Goal: Task Accomplishment & Management: Manage account settings

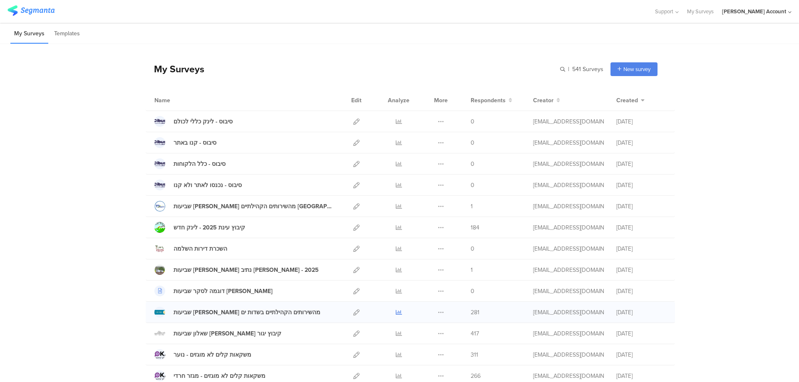
click at [397, 312] on icon at bounding box center [399, 313] width 6 height 6
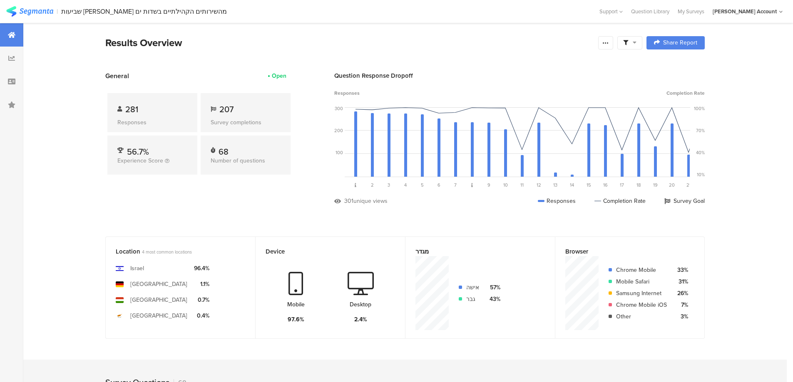
click at [634, 41] on span at bounding box center [629, 42] width 13 height 7
click at [677, 64] on span at bounding box center [672, 66] width 12 height 7
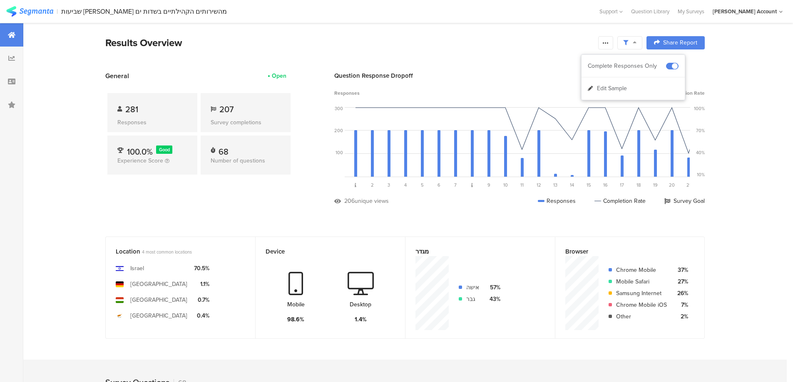
click at [608, 43] on icon at bounding box center [605, 43] width 7 height 7
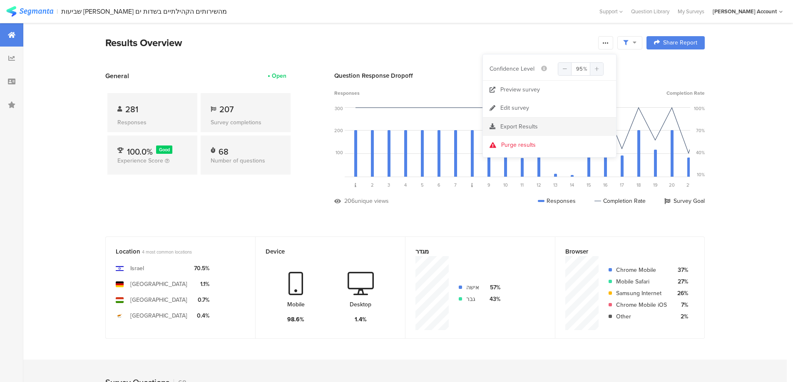
click at [539, 124] on div "Export Results" at bounding box center [549, 127] width 133 height 8
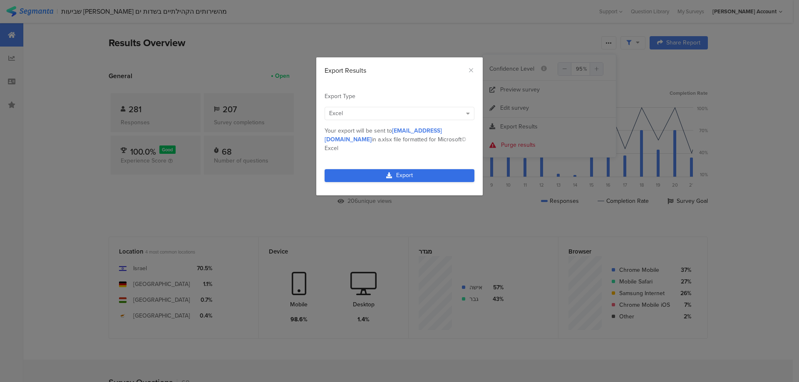
click at [441, 169] on link "Export" at bounding box center [400, 175] width 150 height 13
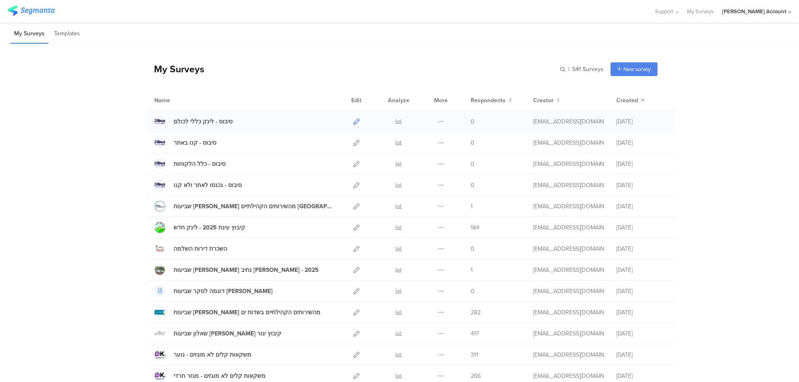
click at [353, 119] on icon at bounding box center [356, 122] width 6 height 6
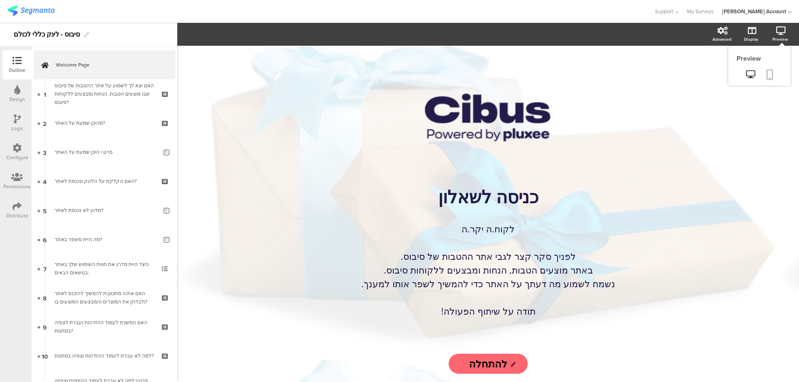
click at [770, 74] on icon at bounding box center [769, 74] width 7 height 10
click at [773, 74] on icon at bounding box center [769, 74] width 7 height 10
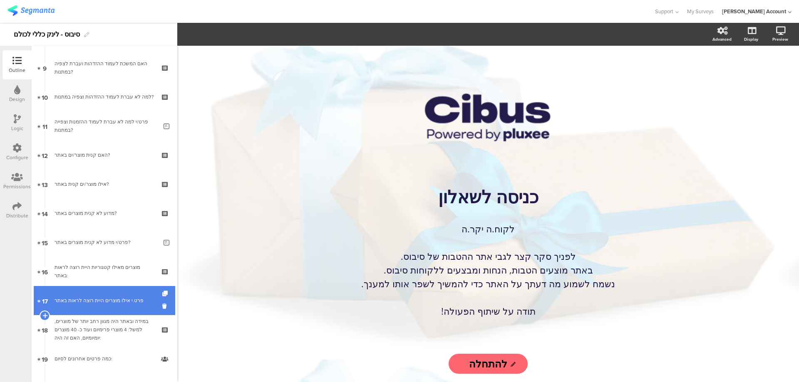
scroll to position [278, 0]
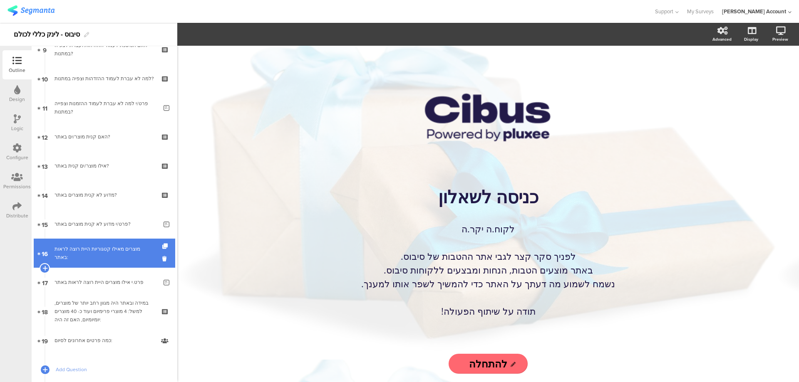
click at [132, 260] on link "16 מוצרים מאילו קטגוריות היית רוצה לראות באתר:" at bounding box center [104, 253] width 141 height 29
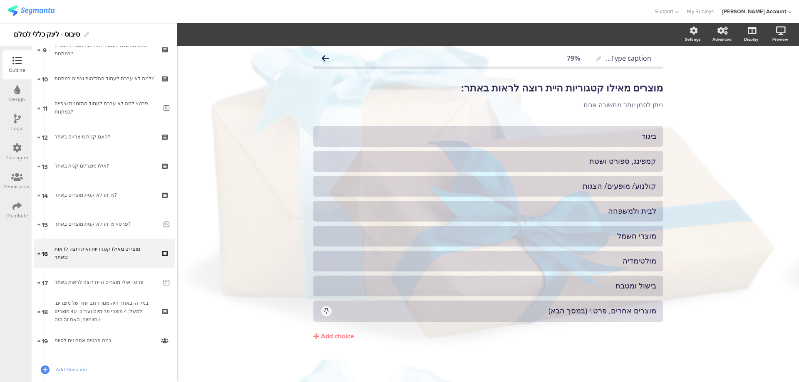
click at [14, 121] on icon at bounding box center [17, 118] width 7 height 9
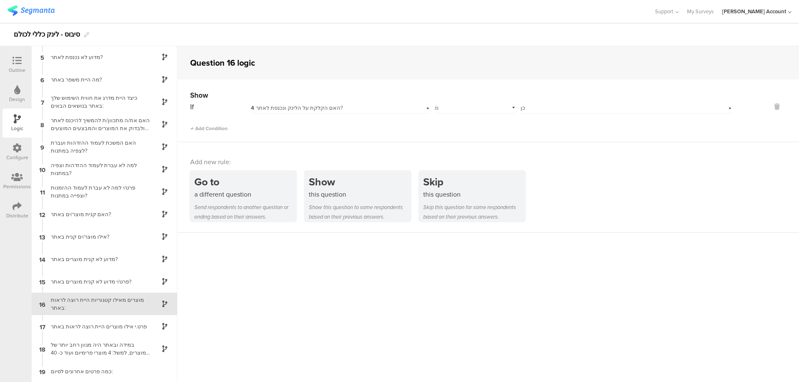
scroll to position [91, 0]
click at [275, 108] on span "4 האם הקלקת על הלינק ונכנסת לאתר?" at bounding box center [297, 108] width 92 height 8
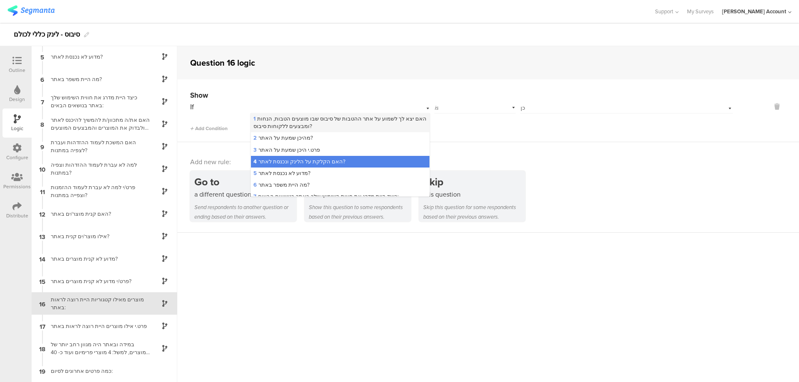
click at [284, 116] on span "1 האם יצא לך לשמוע על אתר ההטבות של סיבוס שבו מוצעים הטבות, הנחות ומבצעים ללקוח…" at bounding box center [339, 122] width 173 height 15
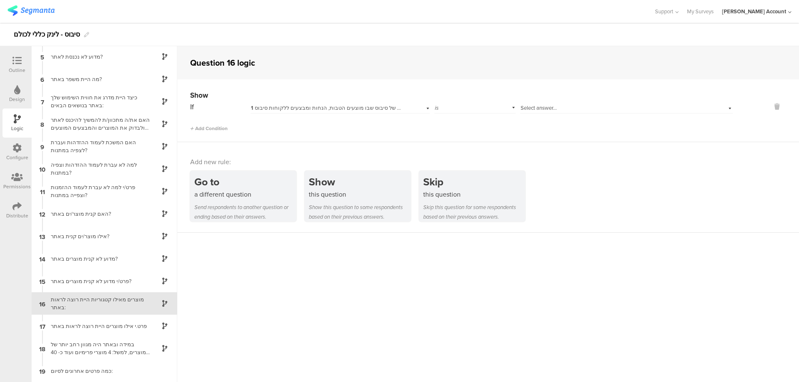
click at [19, 62] on icon at bounding box center [16, 60] width 9 height 9
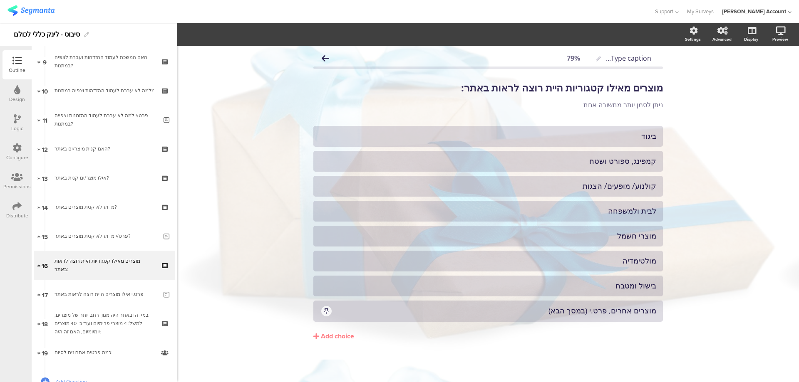
scroll to position [317, 0]
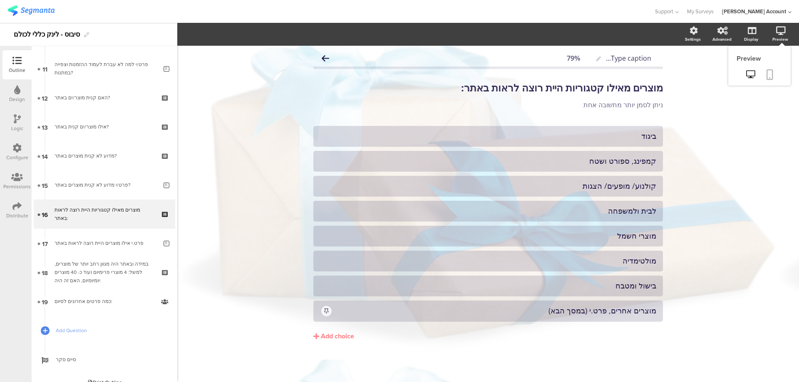
click at [773, 73] on icon at bounding box center [769, 74] width 7 height 10
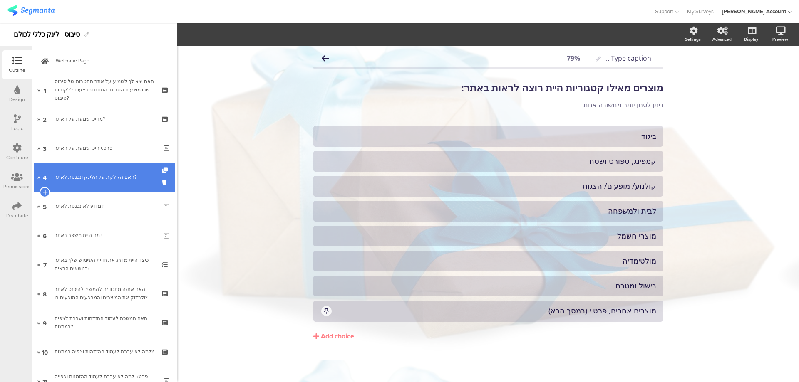
scroll to position [0, 0]
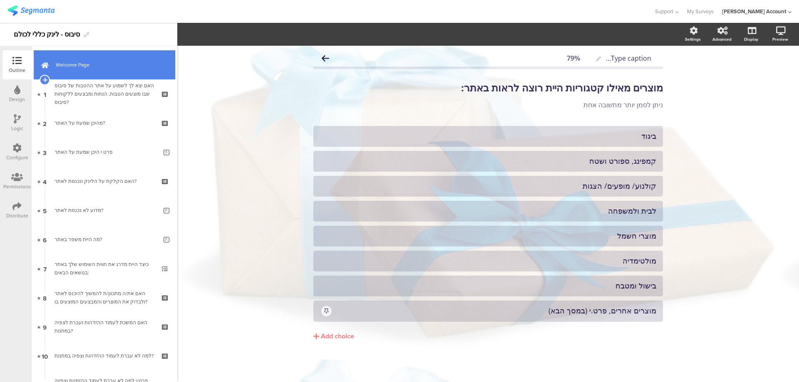
click at [114, 68] on span "Welcome Page" at bounding box center [109, 65] width 107 height 8
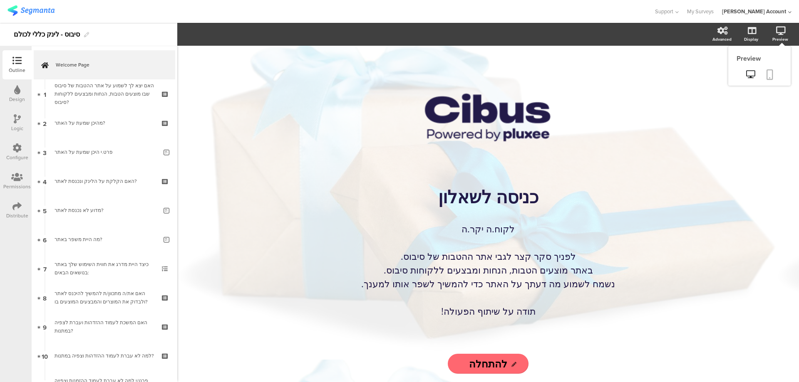
click at [775, 74] on link at bounding box center [770, 75] width 18 height 16
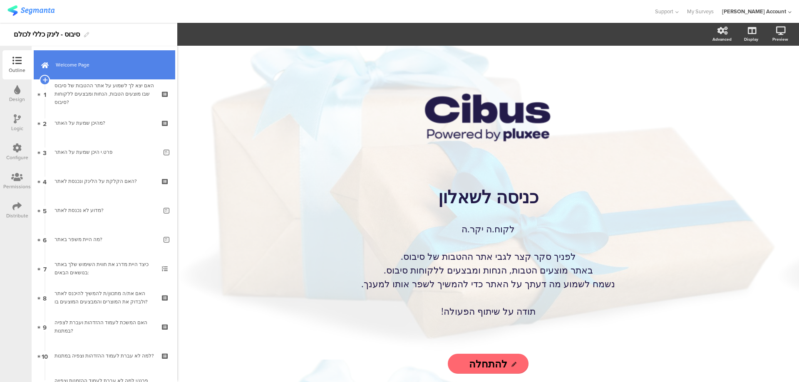
click at [129, 66] on span "Welcome Page" at bounding box center [109, 65] width 107 height 8
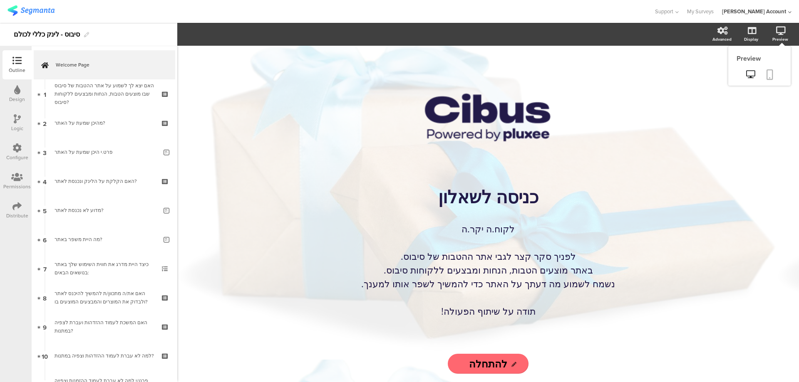
click at [773, 77] on icon at bounding box center [769, 74] width 7 height 10
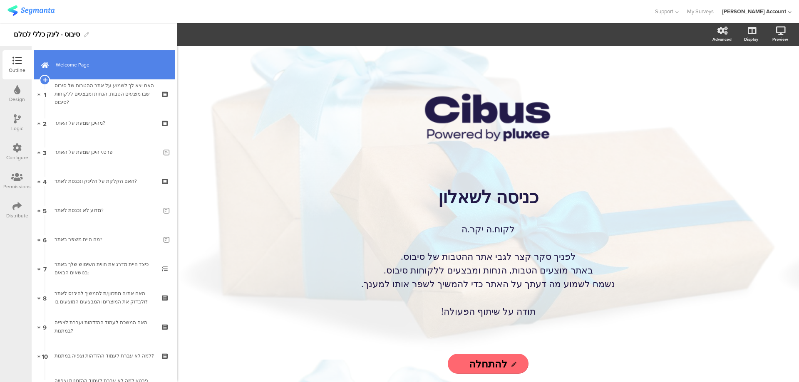
click at [106, 67] on span "Welcome Page" at bounding box center [109, 65] width 107 height 8
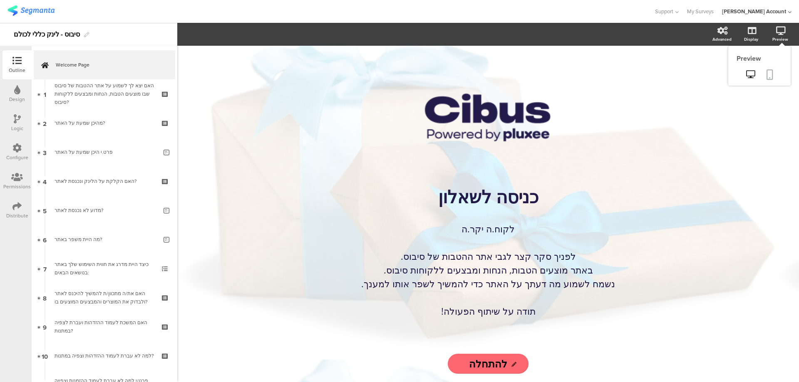
click at [771, 72] on icon at bounding box center [769, 74] width 7 height 10
click at [13, 121] on div "Logic" at bounding box center [16, 123] width 29 height 29
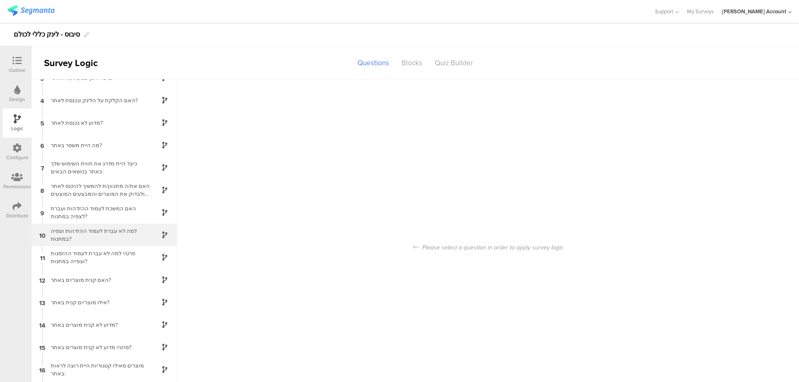
scroll to position [91, 0]
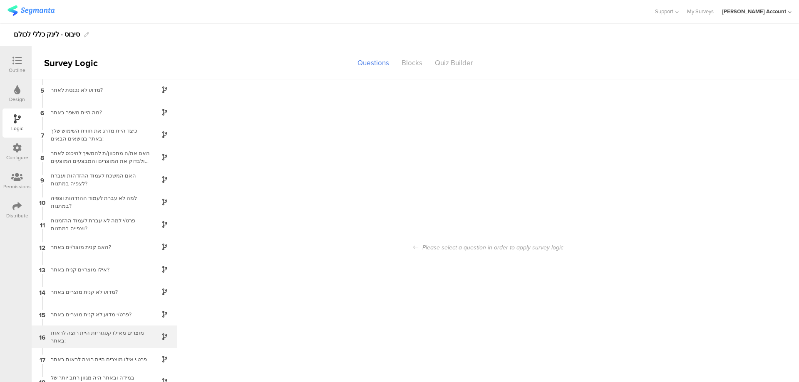
click at [120, 334] on div "מוצרים מאילו קטגוריות היית רוצה לראות באתר:" at bounding box center [98, 337] width 104 height 16
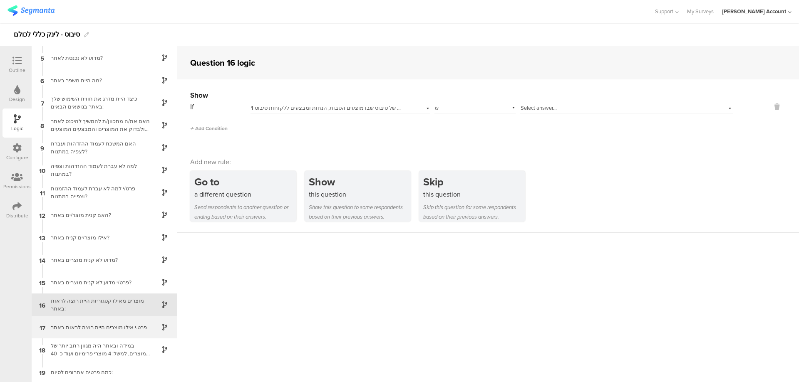
scroll to position [91, 0]
click at [536, 102] on div "Select answer..." at bounding box center [626, 107] width 213 height 13
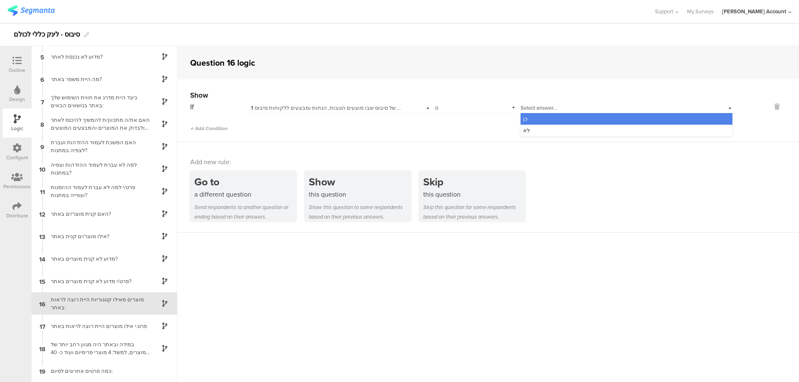
click at [545, 116] on div "כן" at bounding box center [627, 119] width 212 height 12
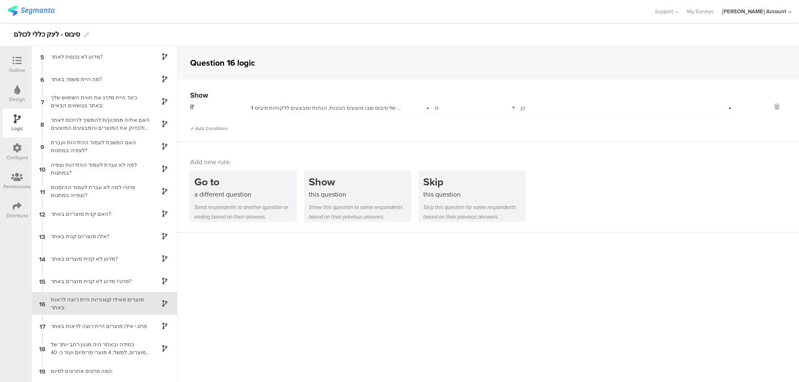
click at [23, 58] on div at bounding box center [17, 61] width 17 height 10
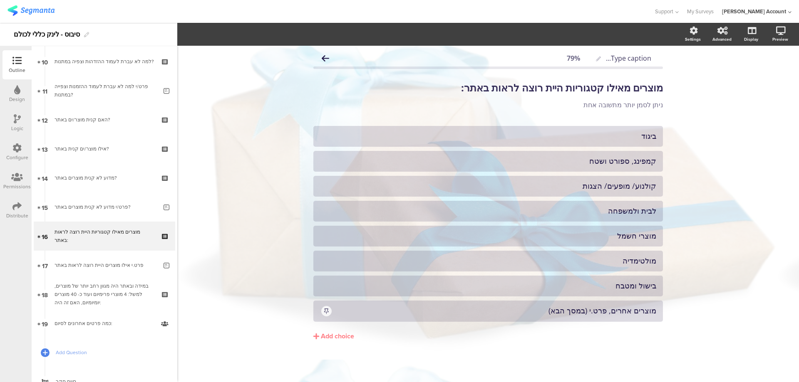
scroll to position [317, 0]
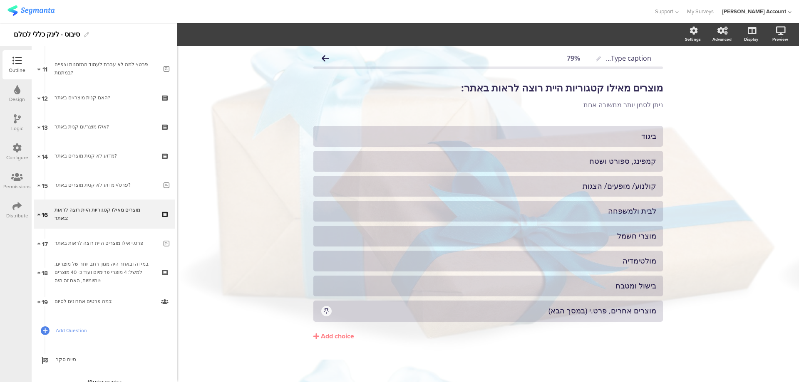
drag, startPoint x: 7, startPoint y: 205, endPoint x: 15, endPoint y: 203, distance: 8.4
click at [7, 204] on div "Distribute" at bounding box center [16, 210] width 29 height 29
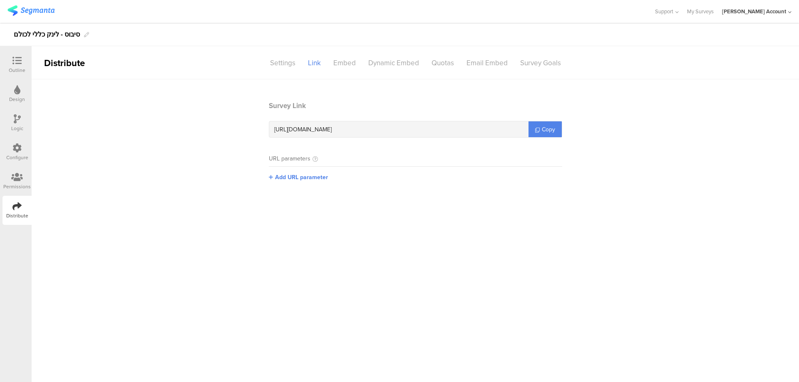
click at [14, 144] on icon at bounding box center [16, 148] width 9 height 9
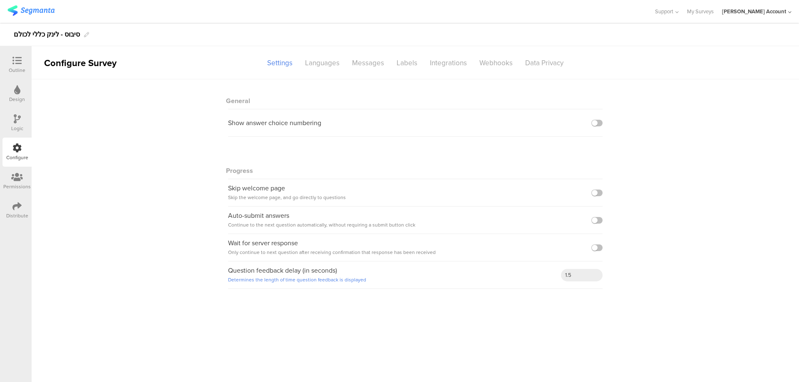
click at [17, 206] on icon at bounding box center [16, 206] width 9 height 9
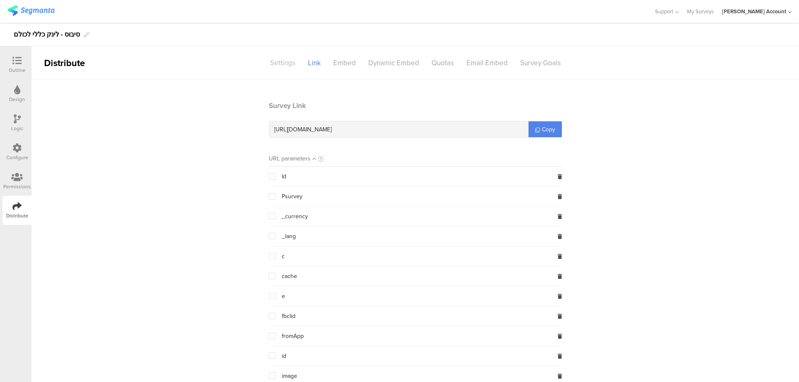
click at [286, 65] on div "Settings" at bounding box center [283, 63] width 38 height 15
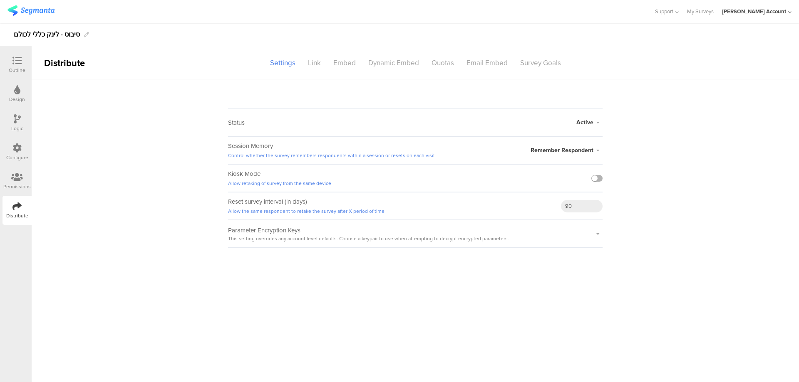
click at [600, 177] on label at bounding box center [596, 178] width 11 height 7
click at [0, 0] on input "checkbox" at bounding box center [0, 0] width 0 height 0
click at [22, 61] on div at bounding box center [17, 61] width 17 height 10
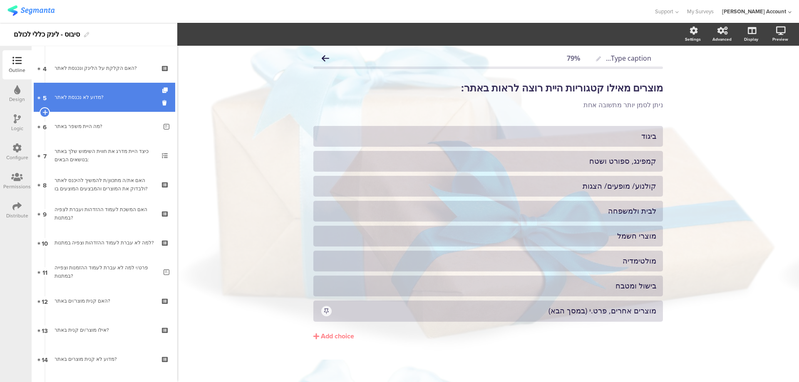
scroll to position [95, 0]
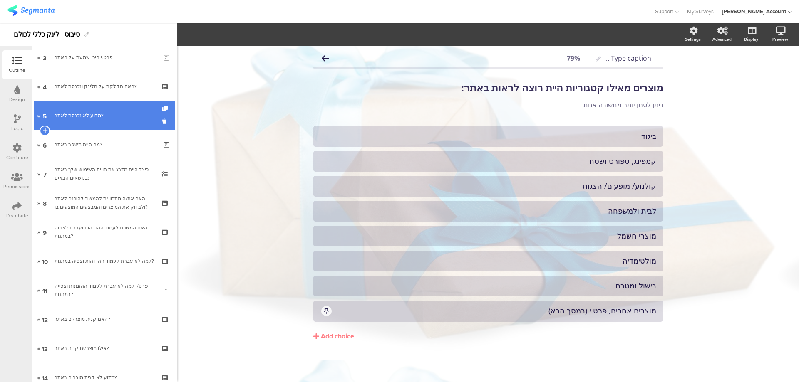
click at [127, 119] on div "מדוע לא נכנסת לאתר?" at bounding box center [106, 116] width 103 height 8
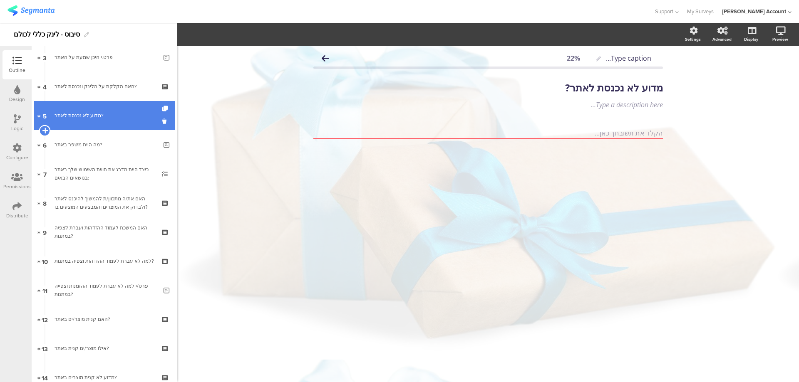
click at [44, 129] on icon at bounding box center [44, 130] width 5 height 7
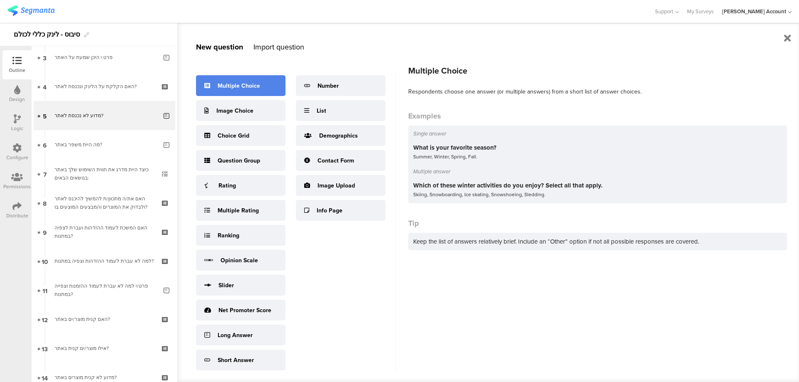
click at [240, 89] on div "Multiple Choice" at bounding box center [239, 86] width 42 height 9
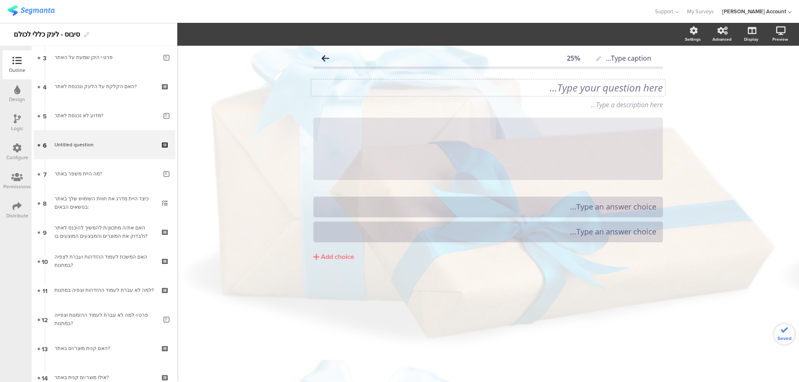
click at [616, 89] on div "Type your question here..." at bounding box center [488, 87] width 354 height 17
click at [640, 86] on p "מדוע לא נכנסת לאתר?" at bounding box center [487, 88] width 349 height 12
click at [662, 117] on icon at bounding box center [663, 117] width 5 height 5
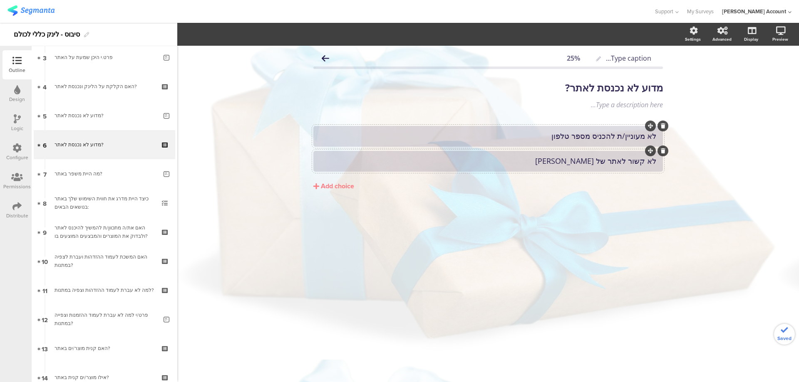
click at [657, 161] on div at bounding box center [487, 161] width 349 height 21
click at [656, 162] on div at bounding box center [487, 161] width 349 height 21
click at [655, 162] on div "לא קשור לאתר של סיבוס" at bounding box center [488, 161] width 336 height 10
drag, startPoint x: 334, startPoint y: 177, endPoint x: 334, endPoint y: 181, distance: 4.6
click at [334, 178] on button "Add choice" at bounding box center [487, 186] width 349 height 21
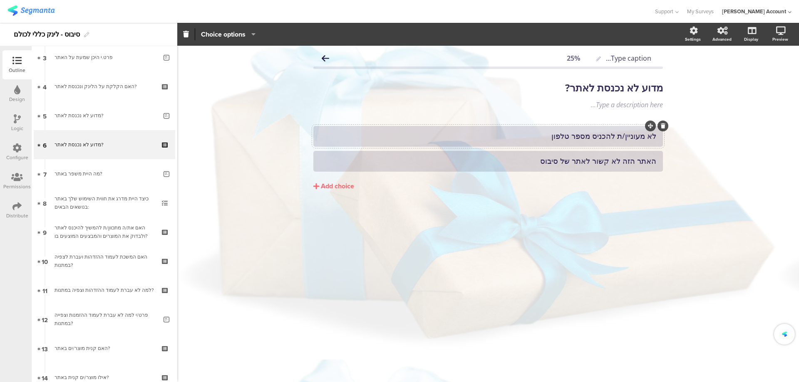
click at [334, 182] on div "Add choice" at bounding box center [337, 186] width 33 height 9
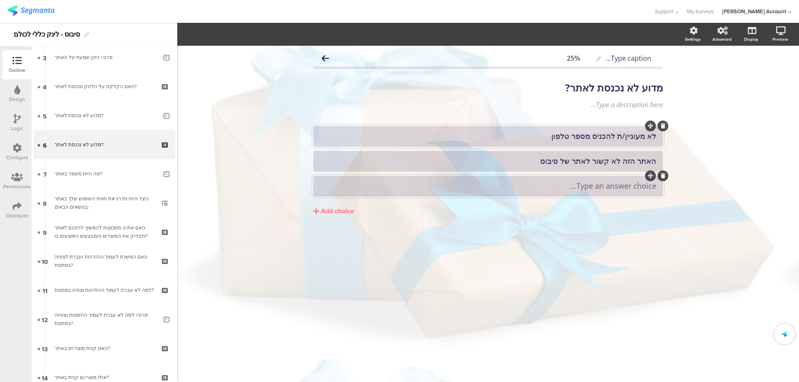
click at [569, 191] on div "Type an answer choice..." at bounding box center [488, 186] width 336 height 10
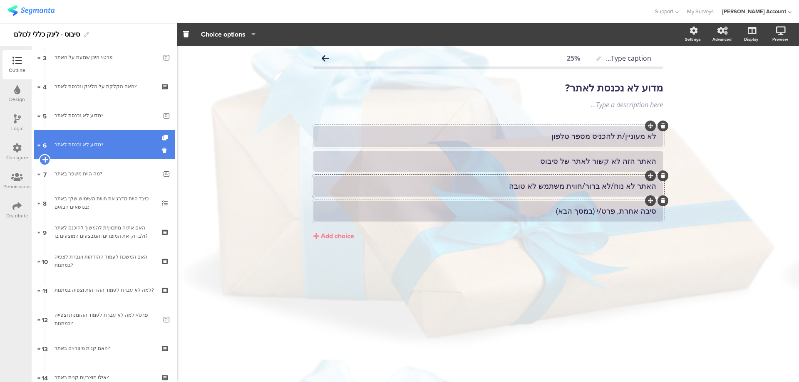
click at [46, 159] on icon at bounding box center [44, 159] width 5 height 7
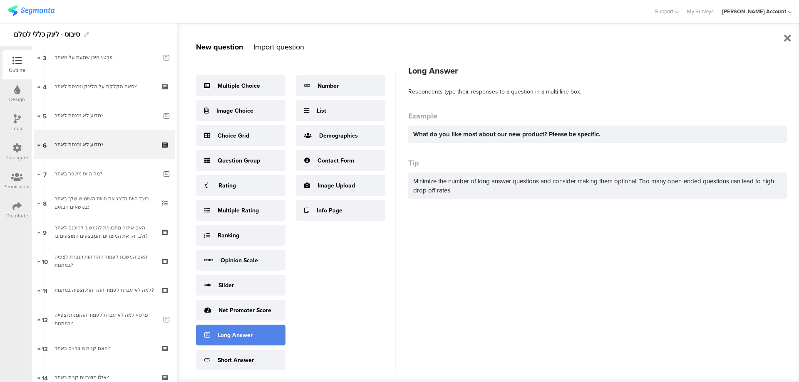
click at [249, 329] on div "Long Answer" at bounding box center [240, 335] width 89 height 21
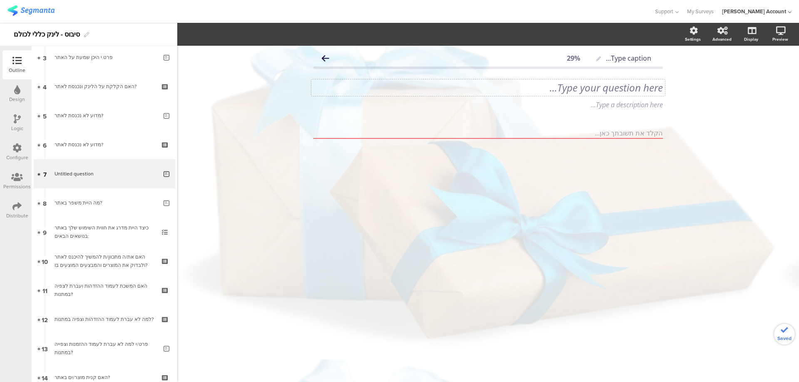
click at [658, 81] on div "Type your question here..." at bounding box center [488, 87] width 354 height 17
click at [17, 120] on icon at bounding box center [17, 118] width 7 height 9
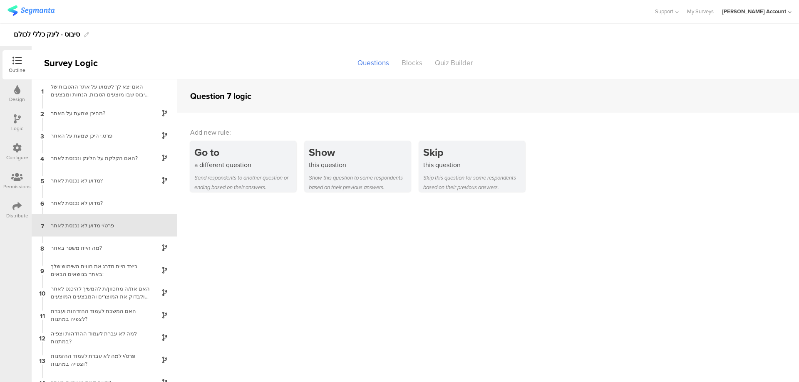
scroll to position [11, 0]
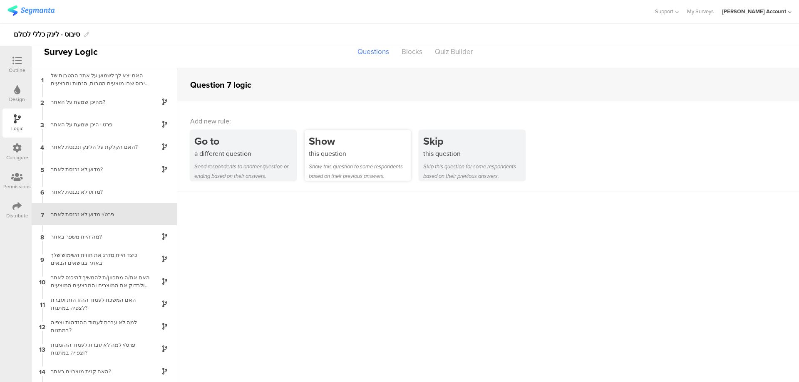
click at [316, 143] on div "Show" at bounding box center [360, 141] width 102 height 15
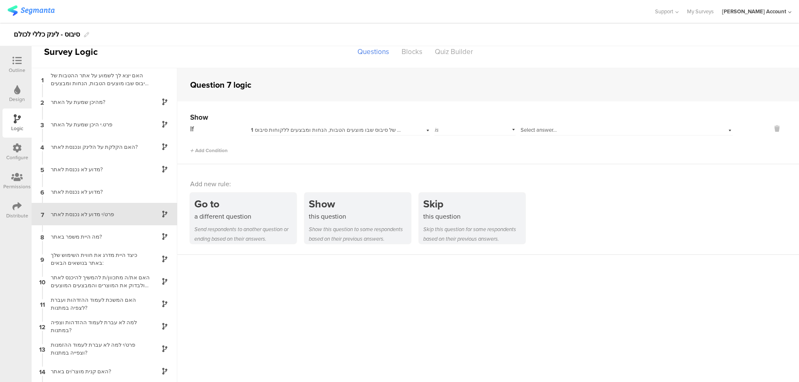
click at [395, 129] on span "1 האם יצא לך לשמוע על אתר ההטבות של סיבוס שבו מוצעים הטבות, הנחות ומבצעים ללקוח…" at bounding box center [367, 130] width 233 height 8
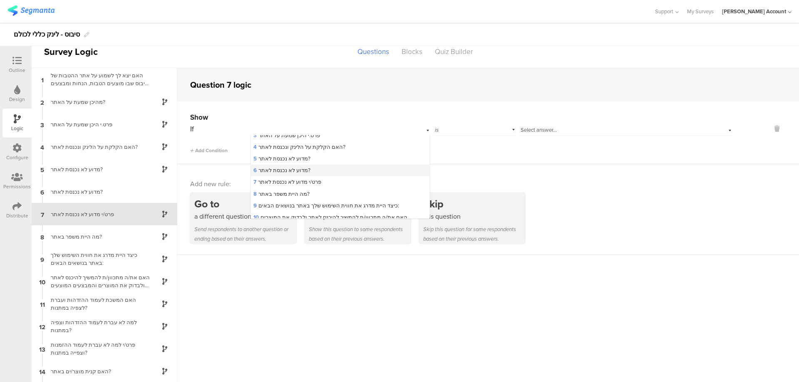
scroll to position [55, 0]
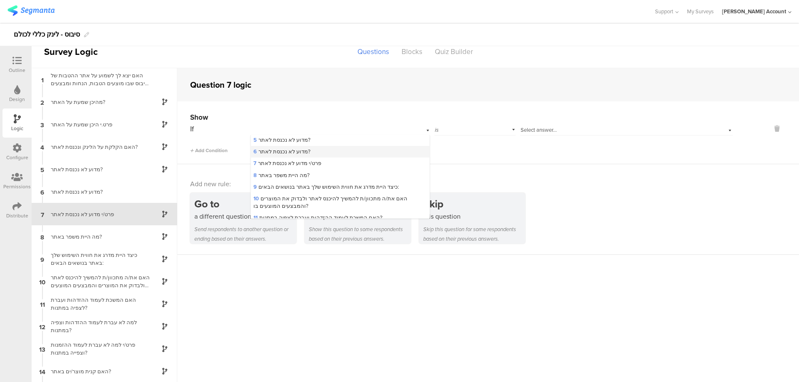
click at [362, 151] on div "6 מדוע לא נכנסת לאתר?" at bounding box center [340, 152] width 178 height 12
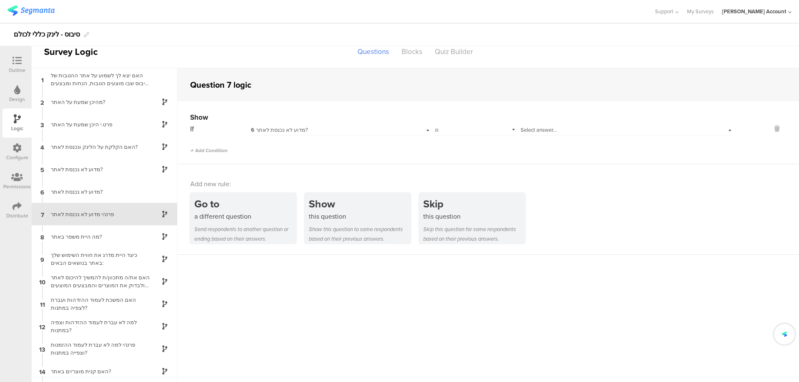
click at [527, 129] on span "Select answer..." at bounding box center [539, 130] width 36 height 8
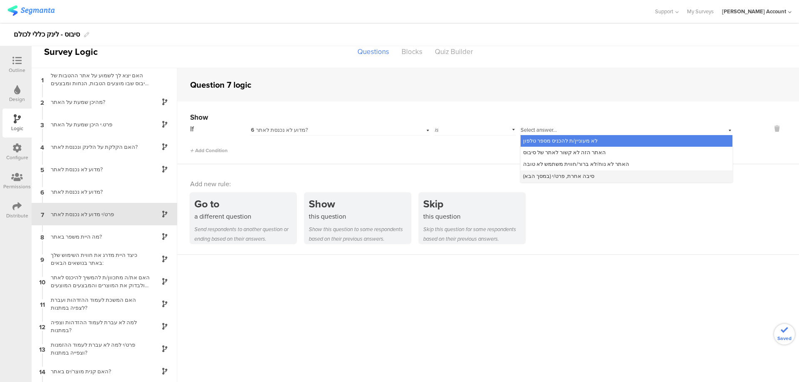
click at [552, 179] on span "סיבה אחרת, פרט/י (במסך הבא)" at bounding box center [558, 176] width 71 height 8
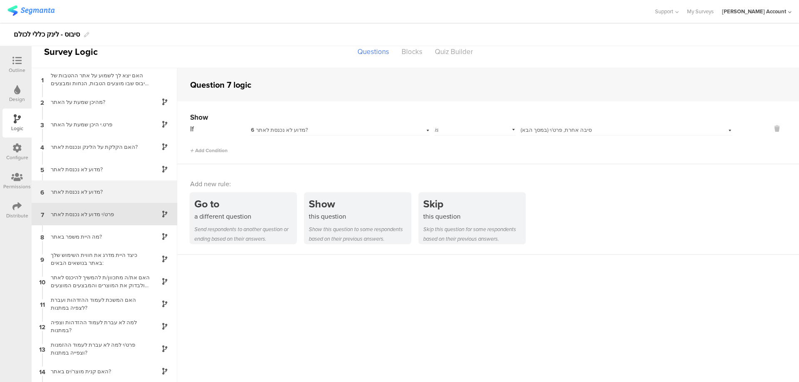
click at [114, 191] on div "מדוע לא נכנסת לאתר?" at bounding box center [98, 192] width 104 height 8
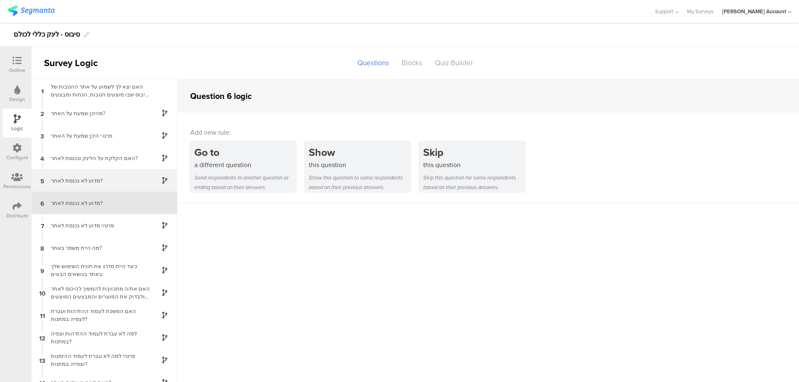
click at [114, 177] on div "מדוע לא נכנסת לאתר?" at bounding box center [98, 181] width 104 height 8
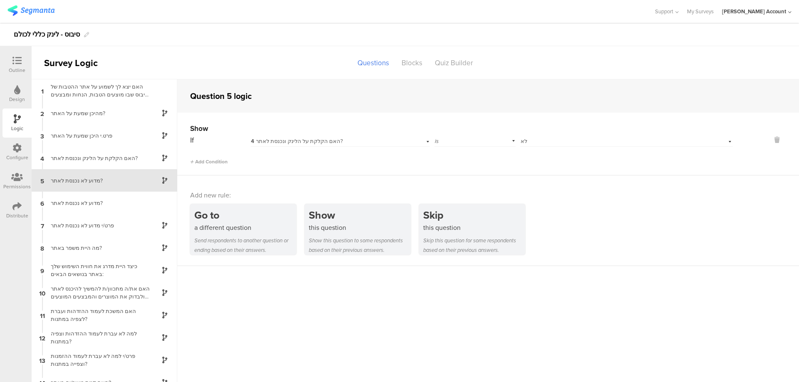
click at [17, 65] on div at bounding box center [17, 61] width 17 height 10
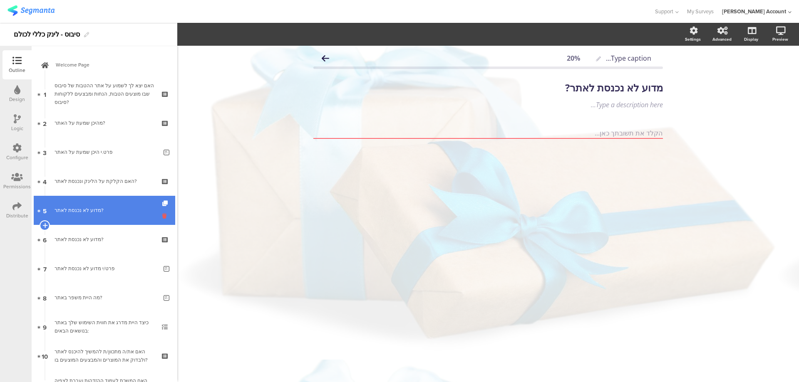
click at [162, 215] on icon at bounding box center [165, 216] width 7 height 8
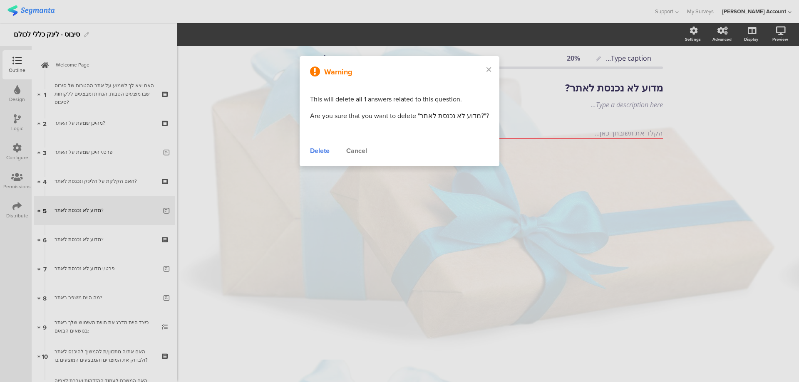
click at [330, 153] on div "Delete" at bounding box center [320, 151] width 20 height 10
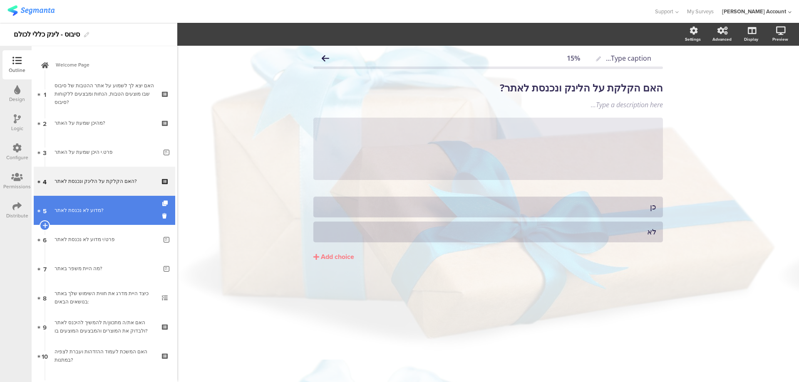
click at [119, 211] on div "מדוע לא נכנסת לאתר?" at bounding box center [104, 210] width 99 height 8
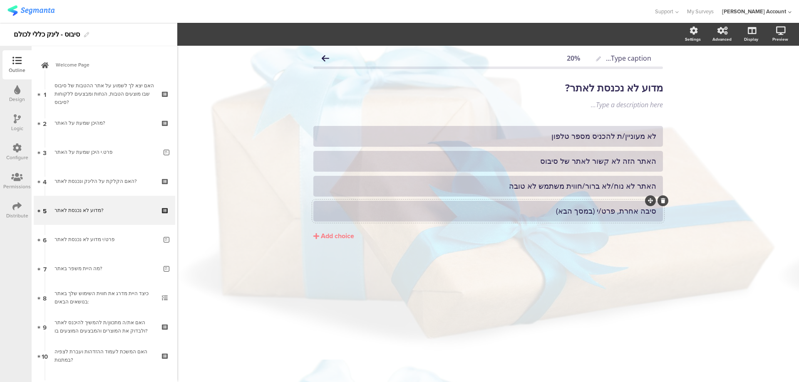
click at [424, 213] on div "סיבה אחרת, פרט/י (במסך הבא)" at bounding box center [488, 211] width 336 height 10
click at [233, 40] on button "Choice options" at bounding box center [228, 34] width 55 height 18
click at [273, 56] on span at bounding box center [274, 56] width 12 height 7
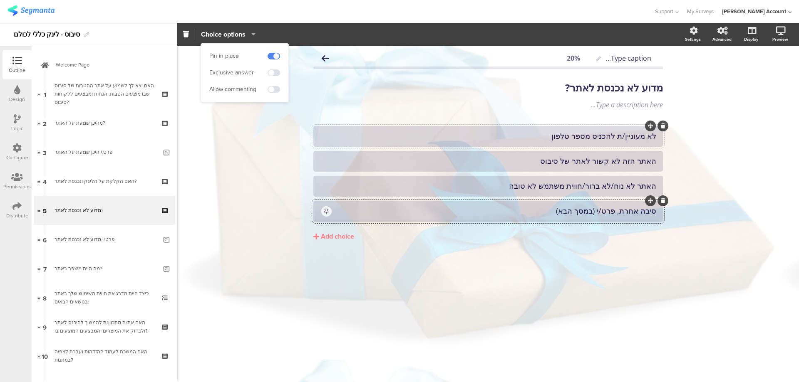
drag, startPoint x: 524, startPoint y: 139, endPoint x: 530, endPoint y: 136, distance: 6.5
click at [525, 138] on div "לא מעוניין/ת להכניס מספר טלפון" at bounding box center [488, 136] width 336 height 10
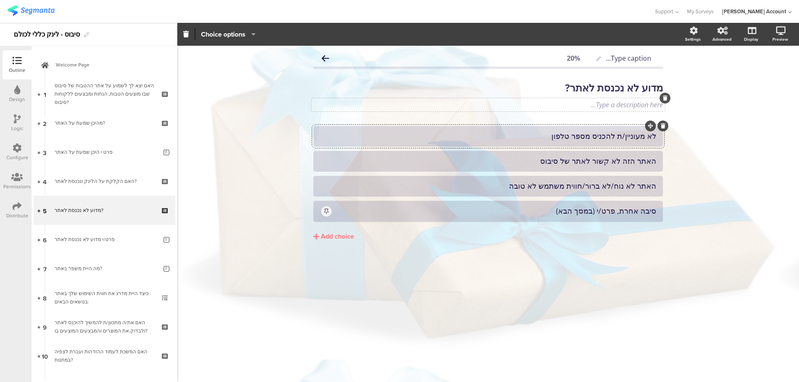
click at [612, 104] on div "Type a description here..." at bounding box center [488, 104] width 354 height 13
click at [607, 134] on div "לא מעוניין/ת להכניס מספר טלפון" at bounding box center [488, 136] width 336 height 10
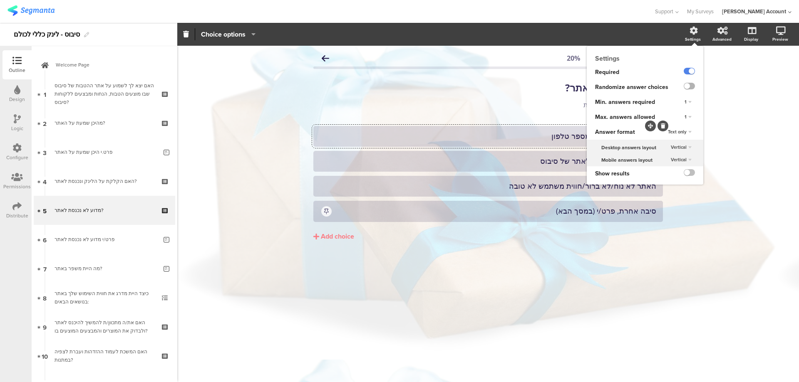
click at [689, 84] on label at bounding box center [689, 86] width 11 height 7
click at [0, 0] on input "checkbox" at bounding box center [0, 0] width 0 height 0
click at [686, 115] on span "1" at bounding box center [685, 117] width 2 height 7
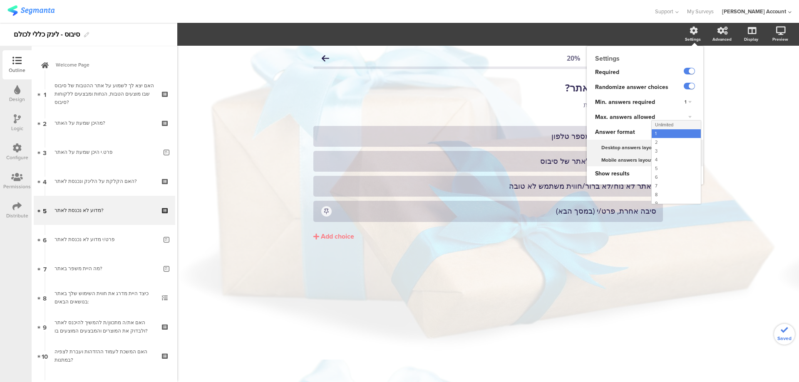
click at [676, 124] on div "Unlimited" at bounding box center [676, 125] width 49 height 9
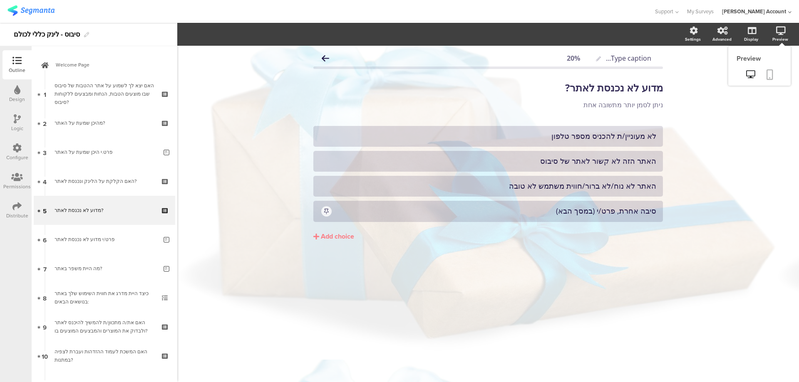
click at [771, 75] on icon at bounding box center [769, 74] width 7 height 10
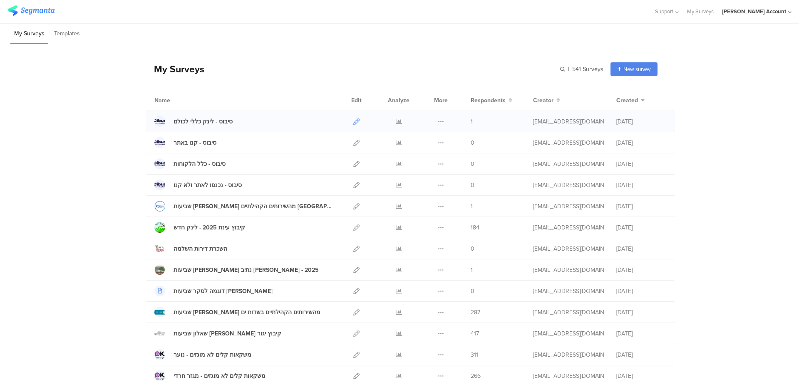
click at [353, 120] on icon at bounding box center [356, 122] width 6 height 6
click at [397, 121] on icon at bounding box center [399, 122] width 6 height 6
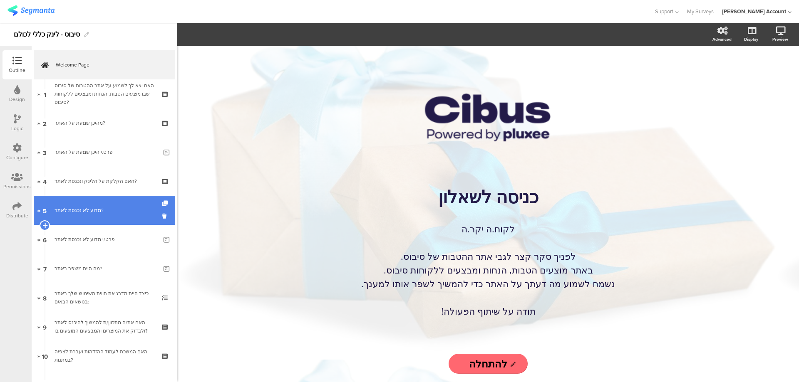
click at [118, 204] on link "5 מדוע לא נכנסת לאתר?" at bounding box center [104, 210] width 141 height 29
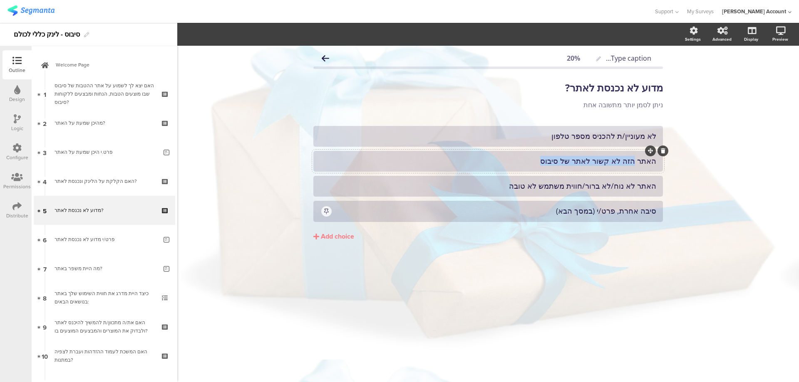
drag, startPoint x: 631, startPoint y: 161, endPoint x: 535, endPoint y: 161, distance: 96.5
click at [535, 161] on div "האתר הזה לא קשור לאתר של סיבוס" at bounding box center [488, 161] width 336 height 10
click at [722, 161] on div "Type caption... 20% מדוע לא נכנסת לאתר? מדוע לא נכנסת לאתר? ניתן לסמן יותר מתשו…" at bounding box center [488, 214] width 622 height 337
click at [18, 125] on div "Logic" at bounding box center [17, 128] width 12 height 7
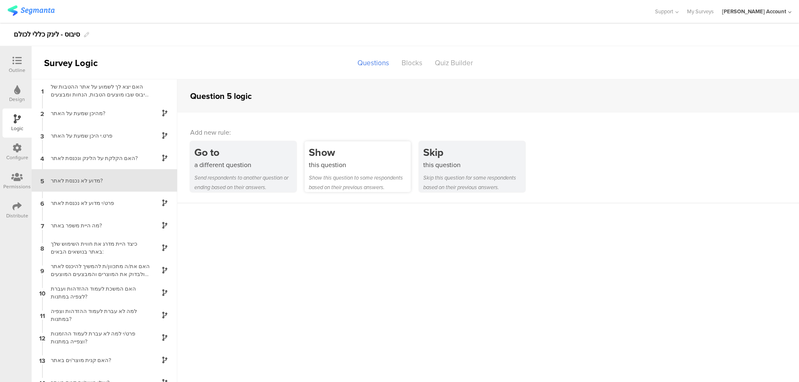
click at [332, 157] on div "Show" at bounding box center [360, 152] width 102 height 15
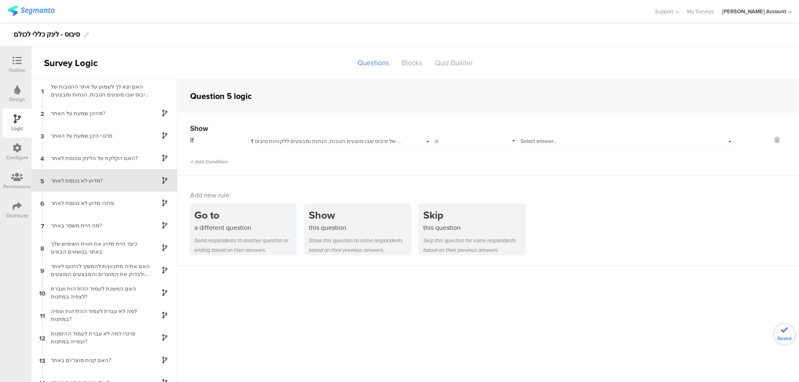
click at [362, 141] on span "1 האם יצא לך לשמוע על אתר ההטבות של סיבוס שבו מוצעים הטבות, הנחות ומבצעים ללקוח…" at bounding box center [367, 141] width 233 height 8
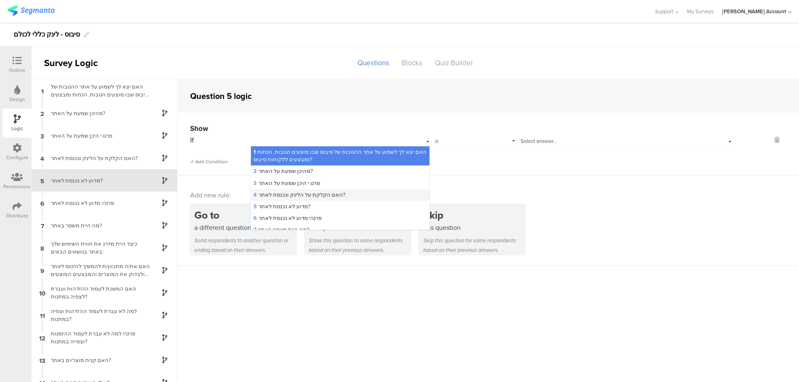
click at [351, 191] on div "4 האם הקלקת על הלינק ונכנסת לאתר?" at bounding box center [340, 195] width 178 height 12
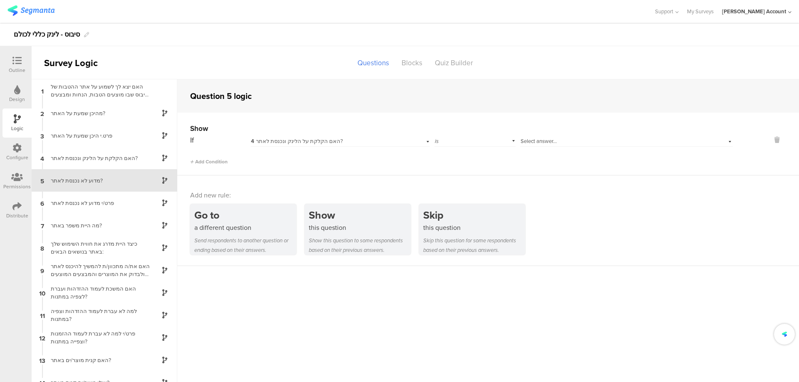
click at [550, 138] on span "Select answer..." at bounding box center [539, 141] width 36 height 8
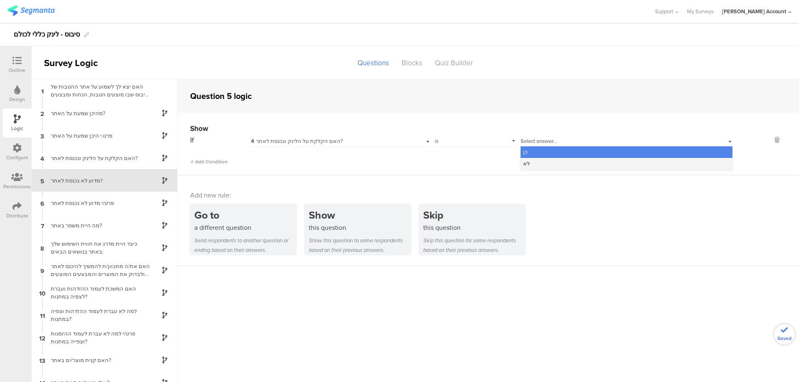
click at [555, 160] on div "לא" at bounding box center [627, 164] width 212 height 12
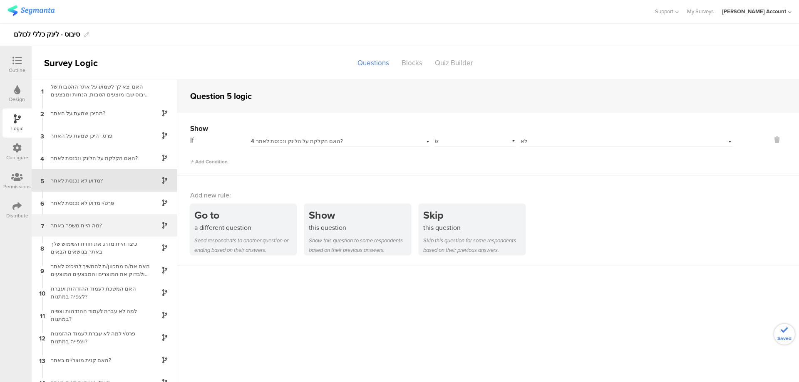
click at [109, 223] on div "מה היית משפר באתר?" at bounding box center [98, 226] width 104 height 8
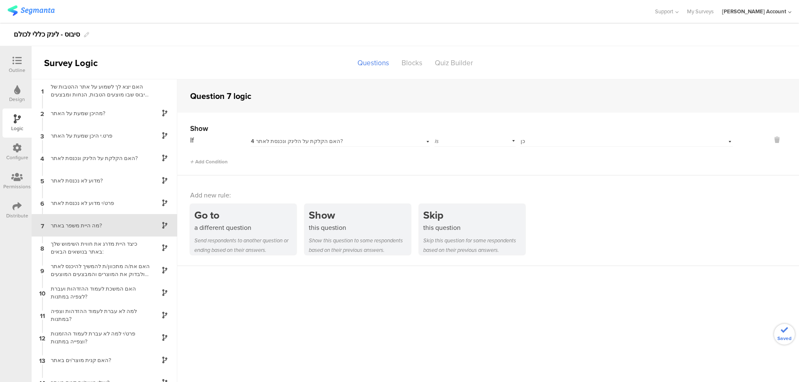
scroll to position [11, 0]
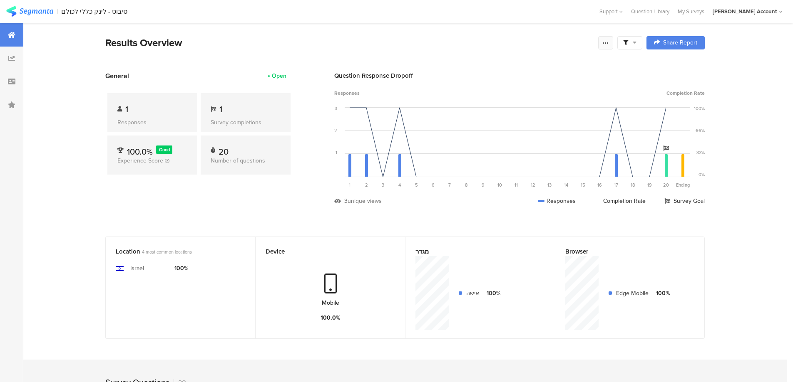
click at [613, 42] on div at bounding box center [605, 42] width 15 height 13
click at [530, 145] on div "Purge results" at bounding box center [518, 145] width 35 height 8
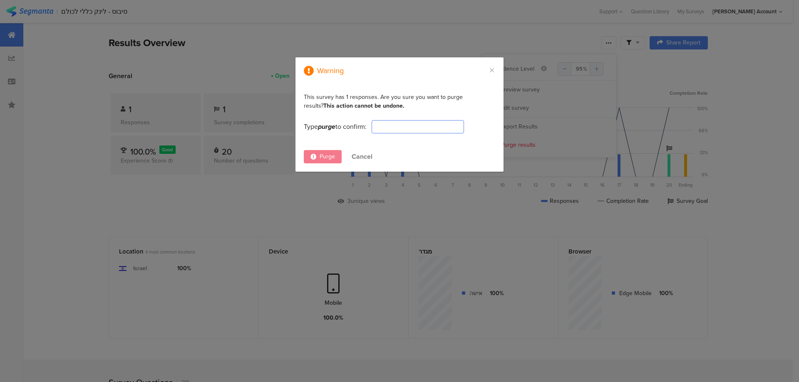
click at [424, 129] on input "dialog" at bounding box center [418, 126] width 92 height 13
type input "PURGE"
click at [325, 154] on span "Purge" at bounding box center [327, 156] width 15 height 9
